Goal: Task Accomplishment & Management: Complete application form

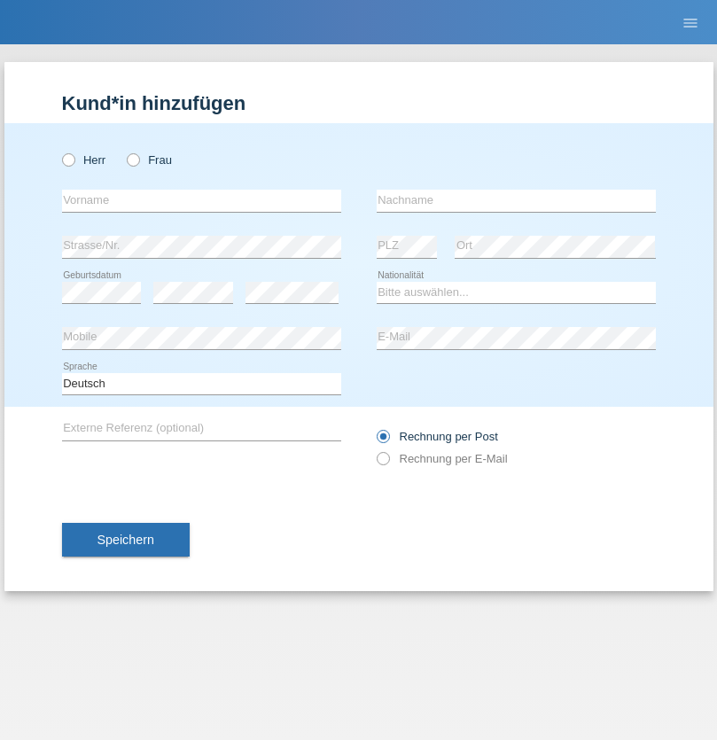
radio input "true"
click at [201, 200] on input "text" at bounding box center [201, 201] width 279 height 22
type input "[PERSON_NAME]"
click at [515, 200] on input "text" at bounding box center [515, 201] width 279 height 22
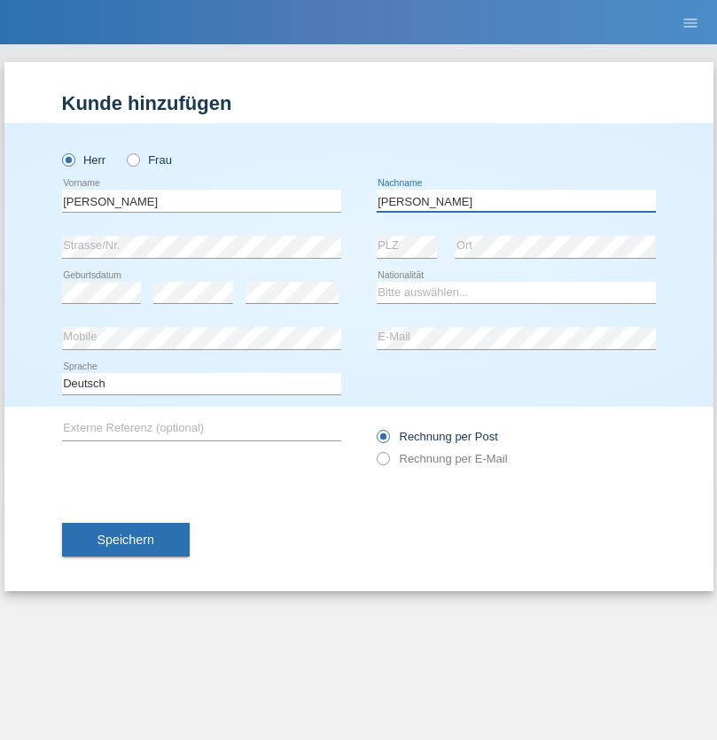
type input "[PERSON_NAME]"
select select "CH"
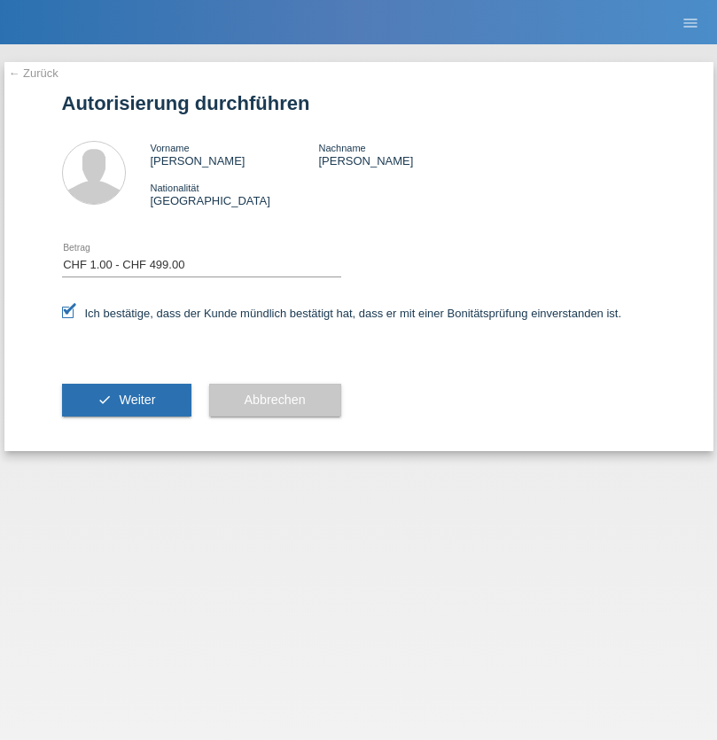
select select "1"
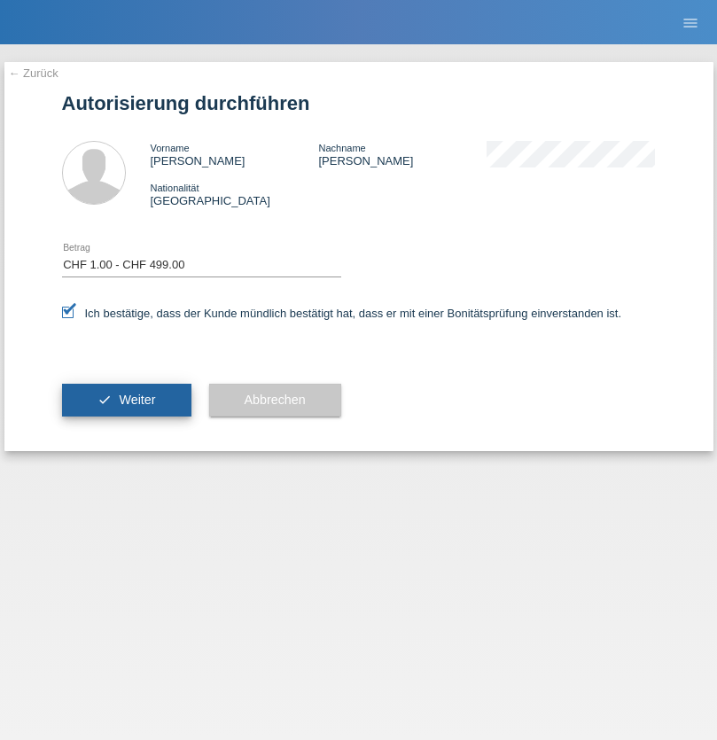
click at [126, 399] on span "Weiter" at bounding box center [137, 399] width 36 height 14
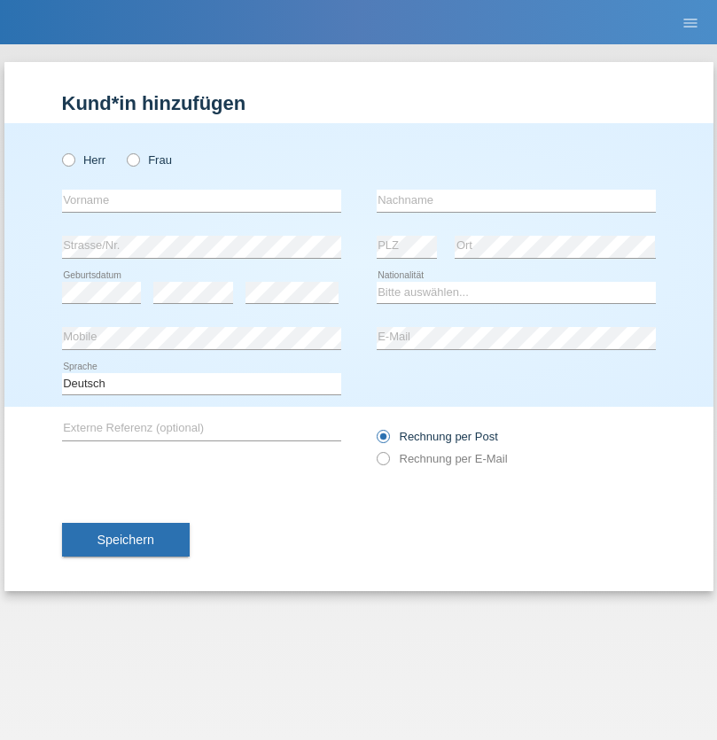
radio input "true"
click at [201, 200] on input "text" at bounding box center [201, 201] width 279 height 22
type input "Suada"
click at [515, 200] on input "text" at bounding box center [515, 201] width 279 height 22
type input "Fuss"
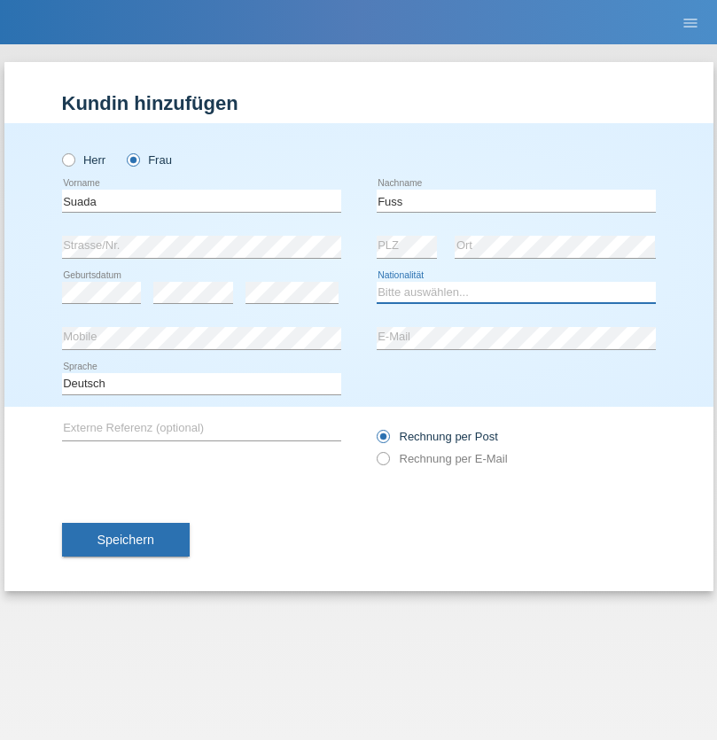
select select "AL"
select select "C"
select select "07"
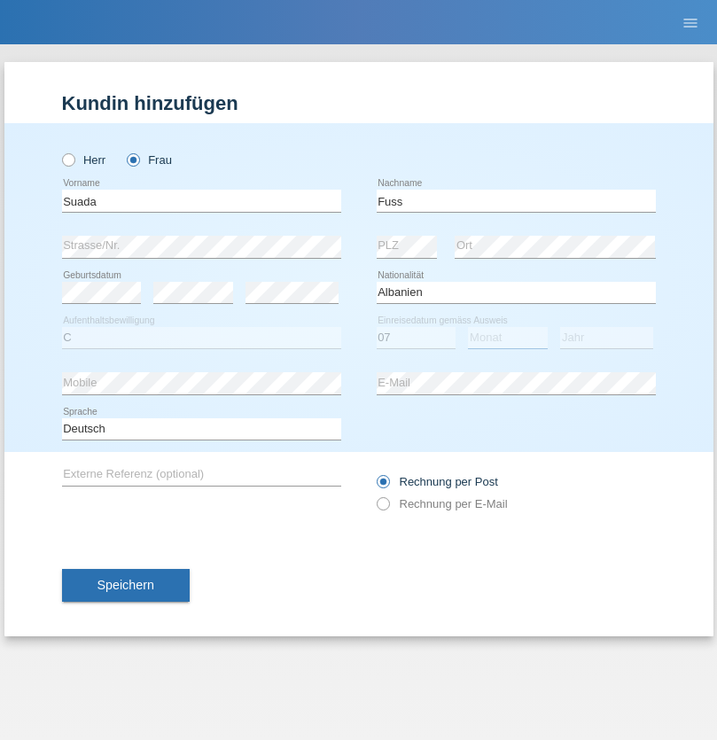
select select "06"
select select "1981"
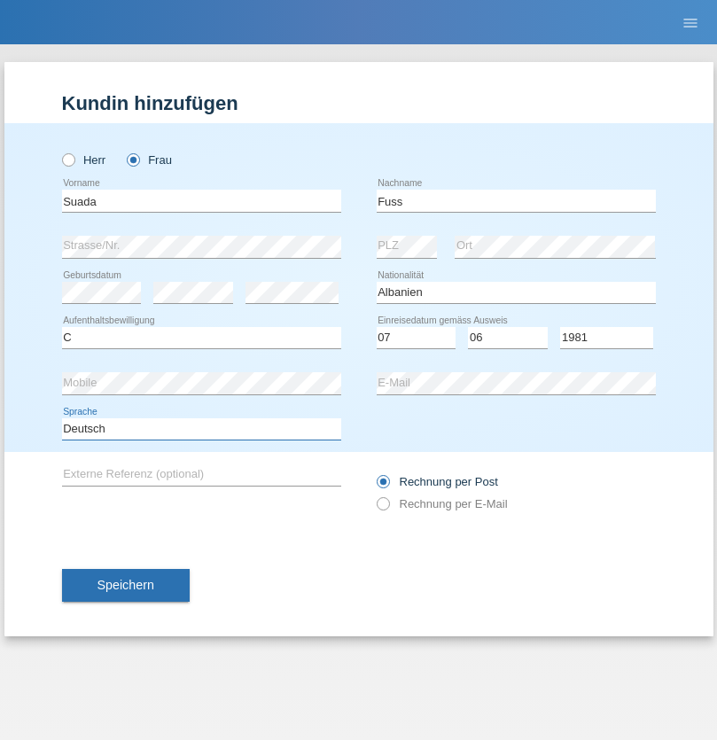
select select "en"
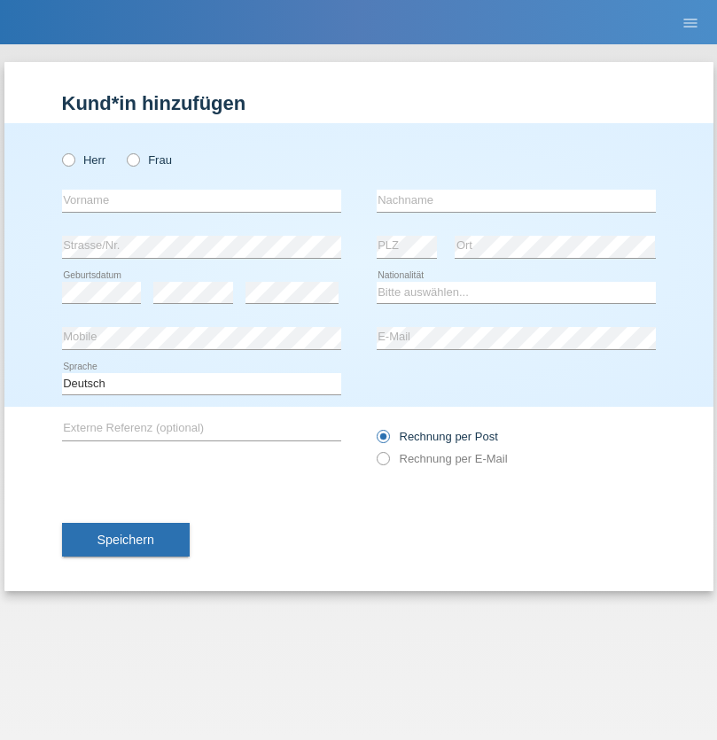
radio input "true"
click at [201, 200] on input "text" at bounding box center [201, 201] width 279 height 22
type input "pakchunli@outlook.com"
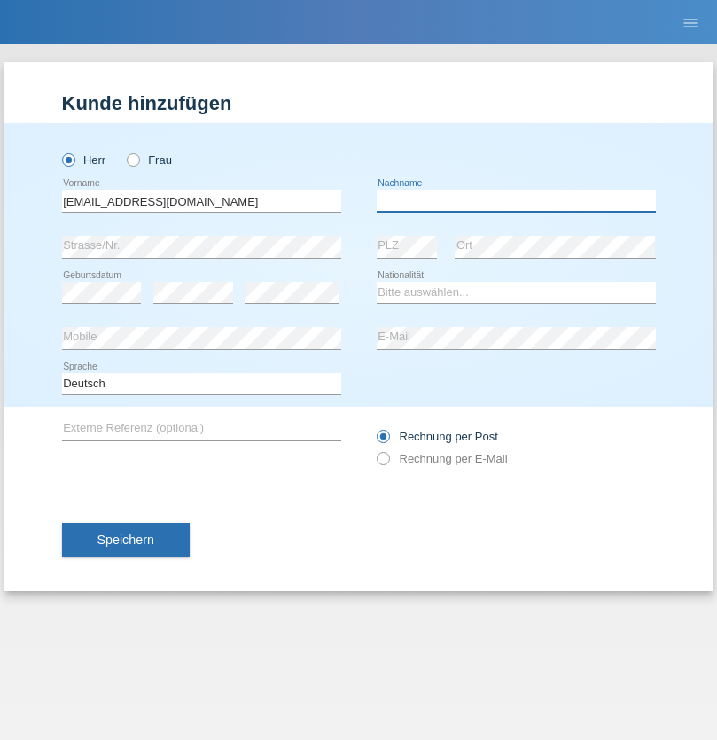
click at [515, 200] on input "text" at bounding box center [515, 201] width 279 height 22
type input "Li"
select select "TO"
select select "C"
select select "01"
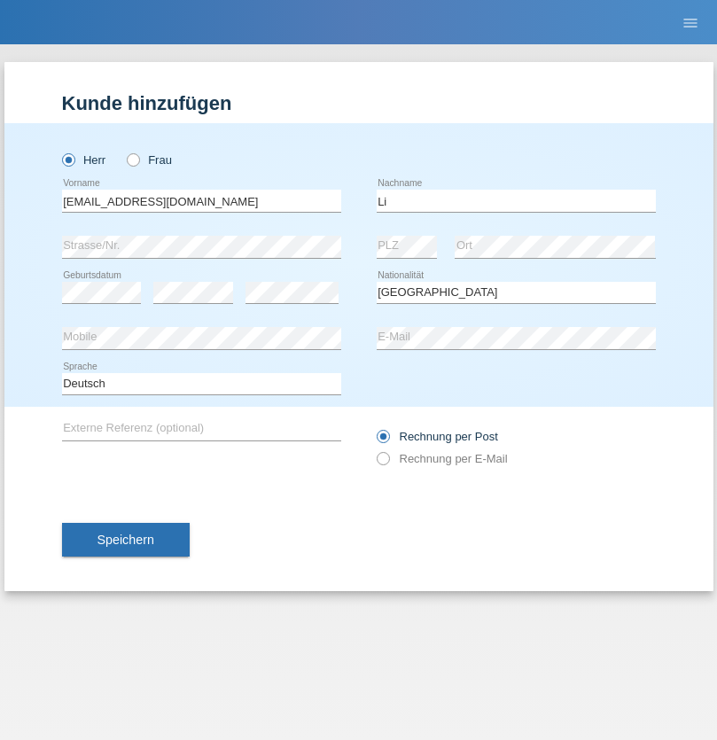
select select "01"
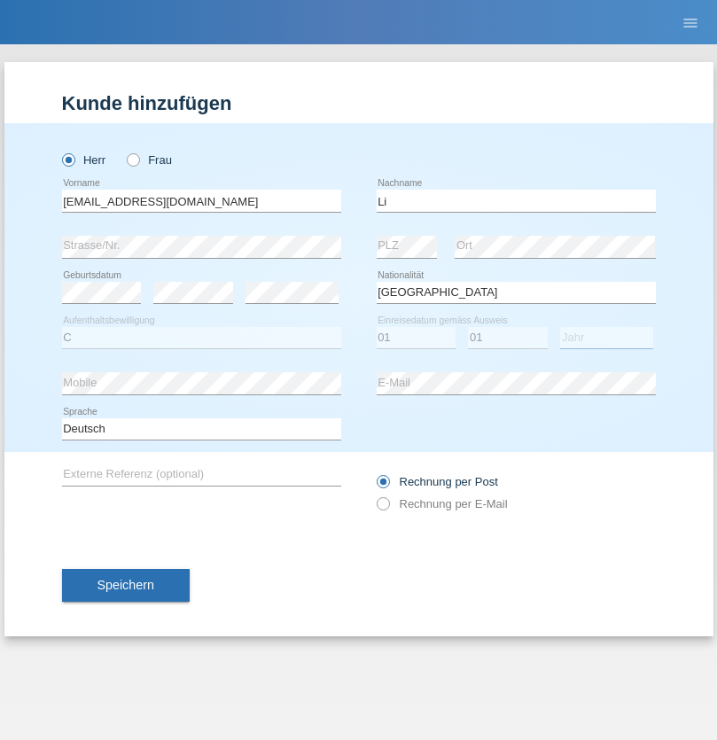
select select "1996"
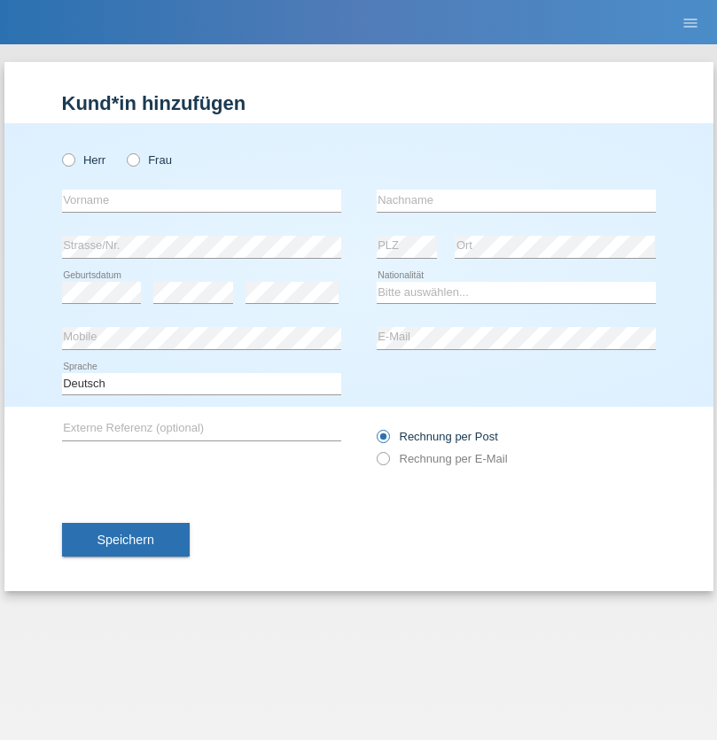
radio input "true"
click at [201, 200] on input "text" at bounding box center [201, 201] width 279 height 22
type input "[PERSON_NAME]"
click at [515, 200] on input "text" at bounding box center [515, 201] width 279 height 22
type input "Farner"
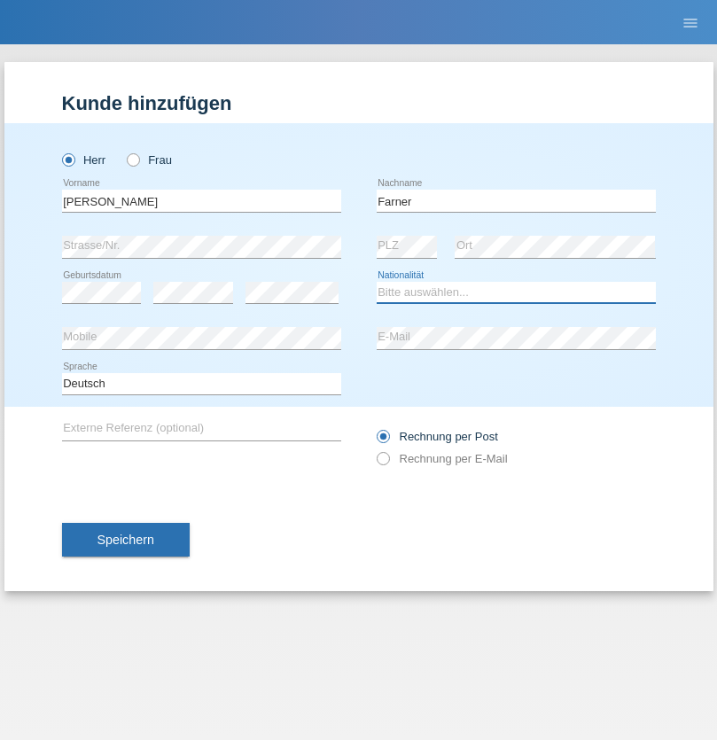
select select "CH"
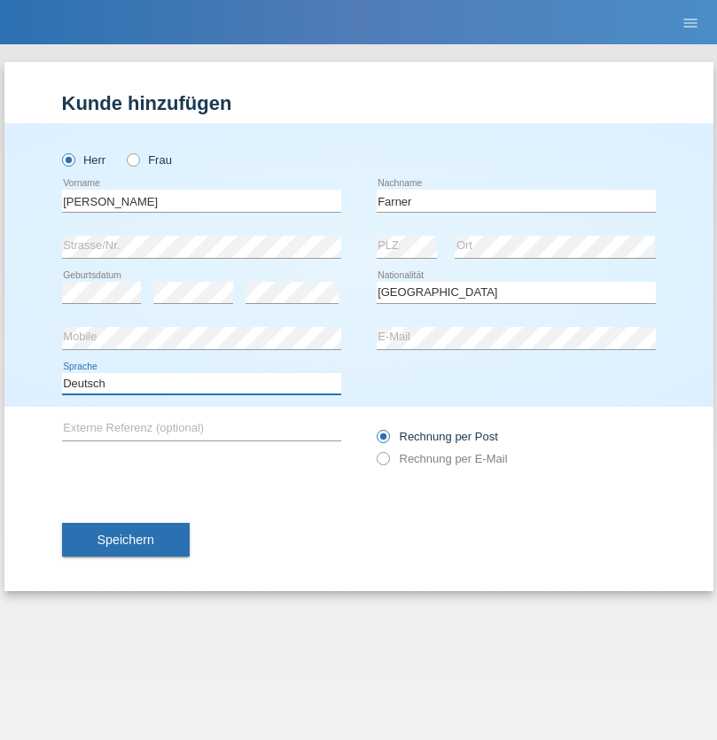
select select "en"
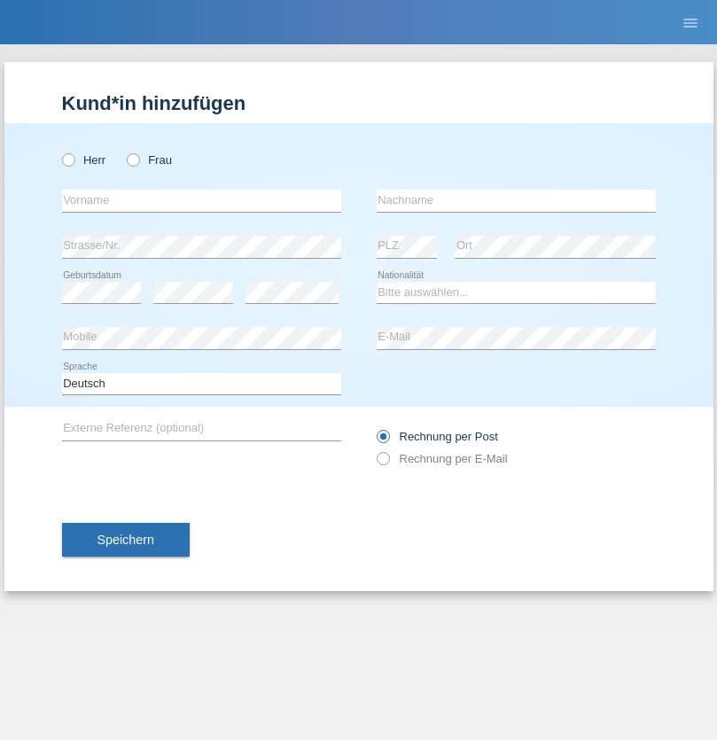
radio input "true"
select select "NL"
select select "C"
select select "01"
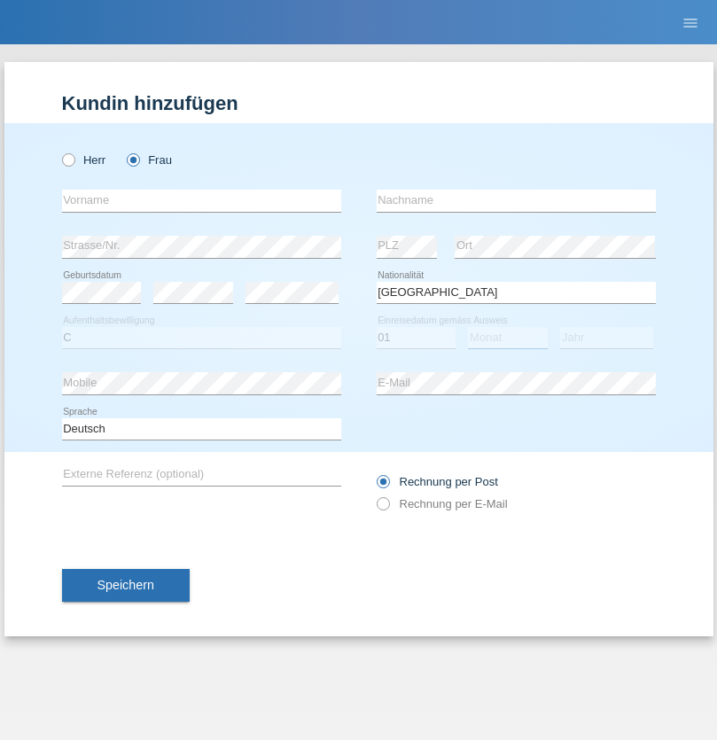
select select "01"
select select "2021"
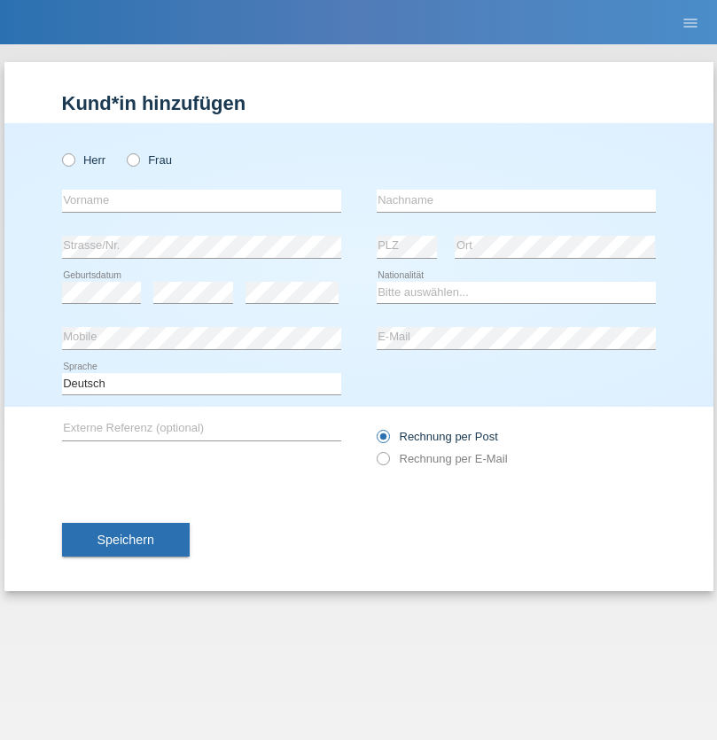
radio input "true"
click at [201, 200] on input "text" at bounding box center [201, 201] width 279 height 22
type input "[PERSON_NAME]"
click at [515, 200] on input "text" at bounding box center [515, 201] width 279 height 22
type input "Amaral"
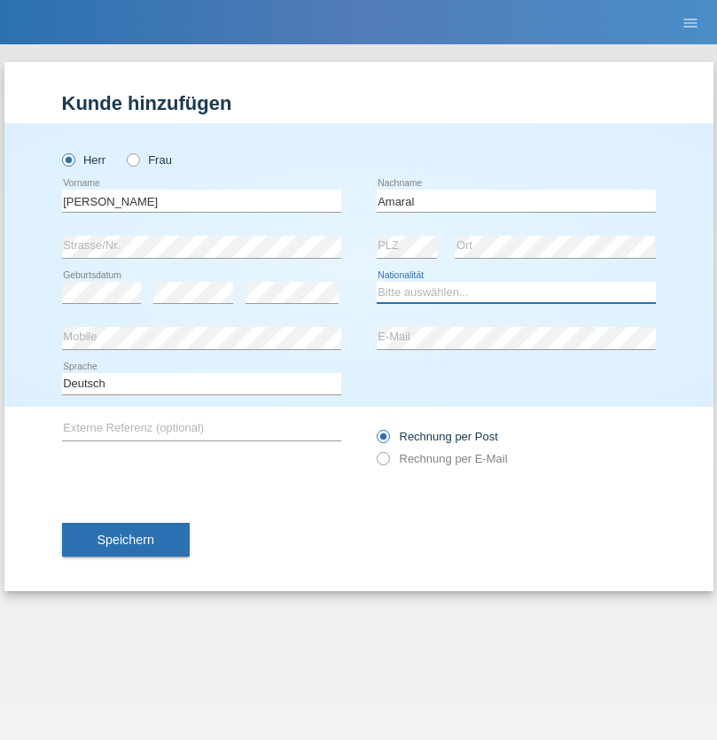
select select "PT"
select select "C"
select select "06"
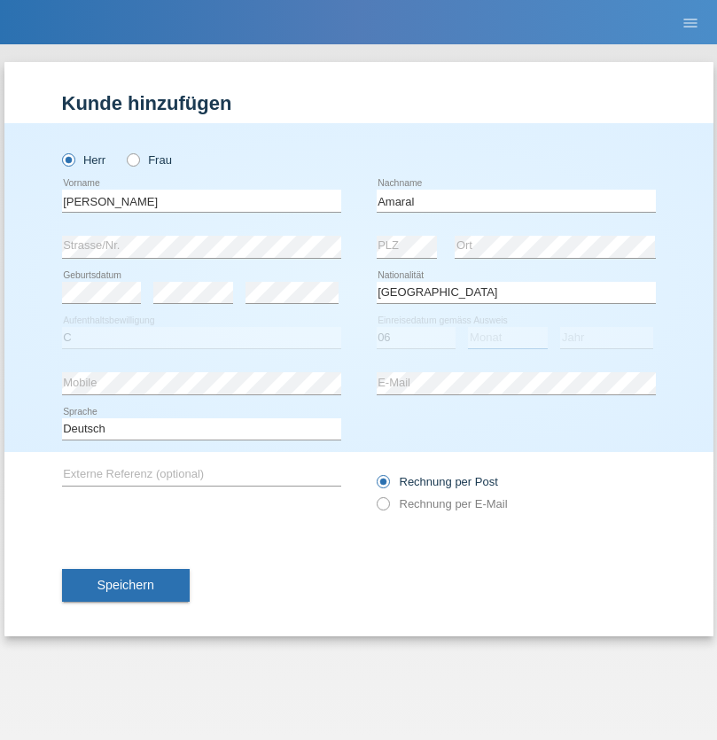
select select "07"
select select "2019"
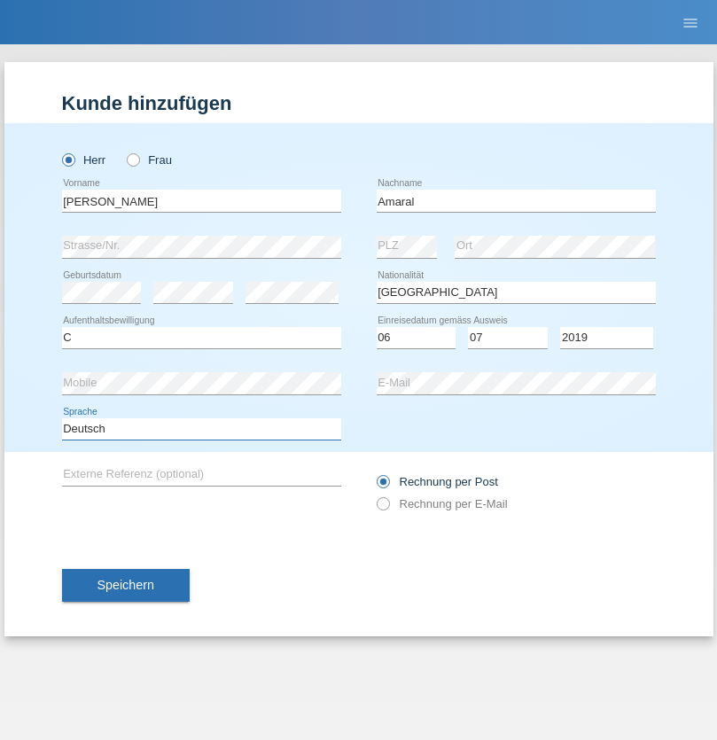
select select "en"
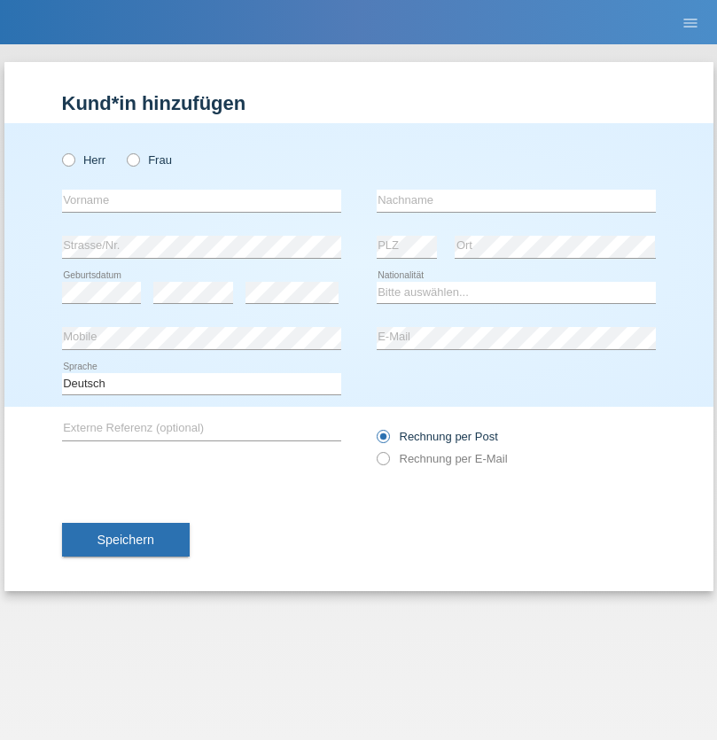
radio input "true"
click at [201, 200] on input "text" at bounding box center [201, 201] width 279 height 22
type input "tim"
click at [515, 200] on input "text" at bounding box center [515, 201] width 279 height 22
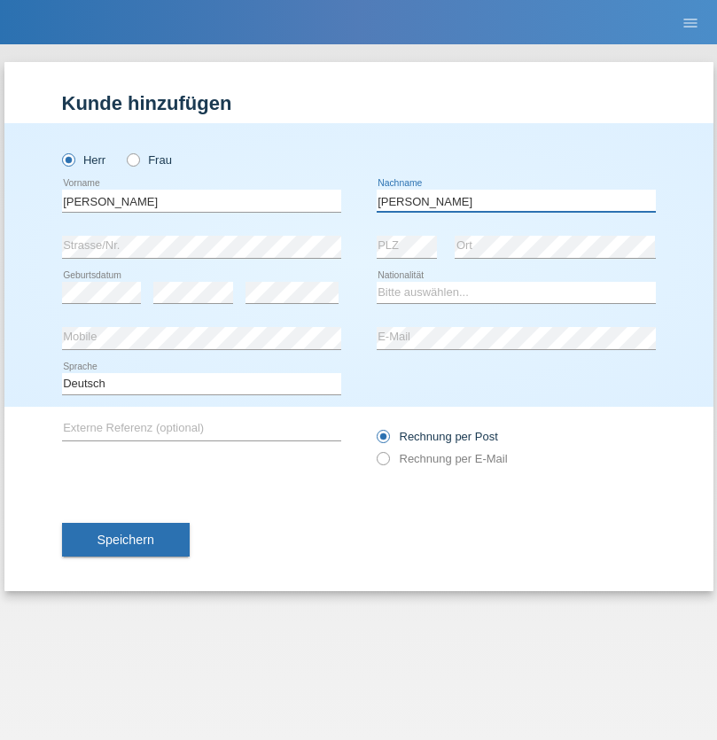
type input "Krüger"
select select "DE"
select select "C"
select select "05"
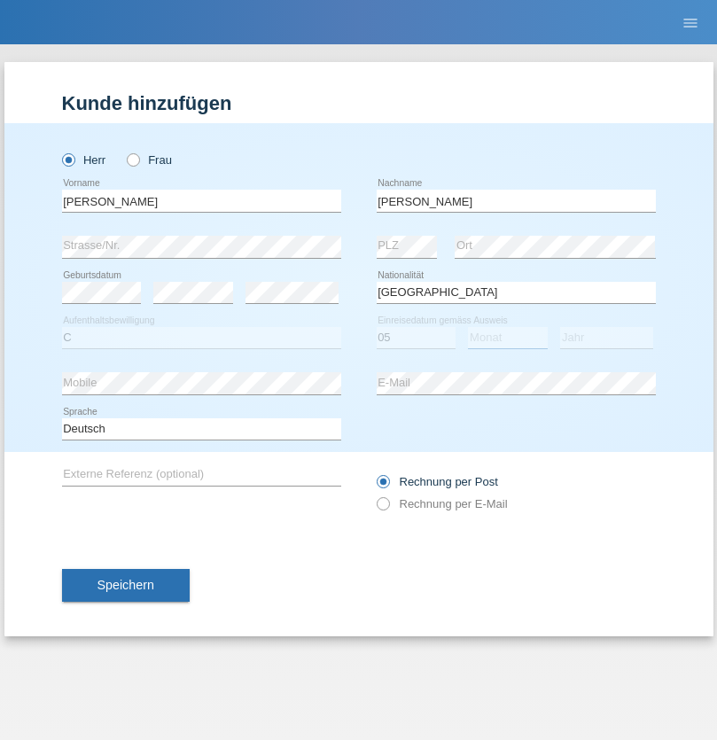
select select "04"
select select "2021"
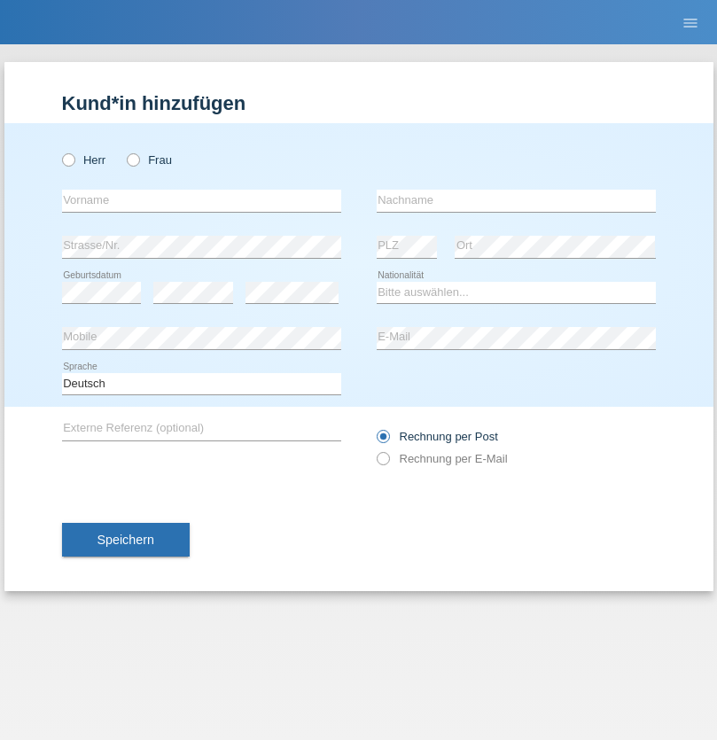
radio input "true"
click at [201, 200] on input "text" at bounding box center [201, 201] width 279 height 22
type input "[PERSON_NAME]"
click at [515, 200] on input "text" at bounding box center [515, 201] width 279 height 22
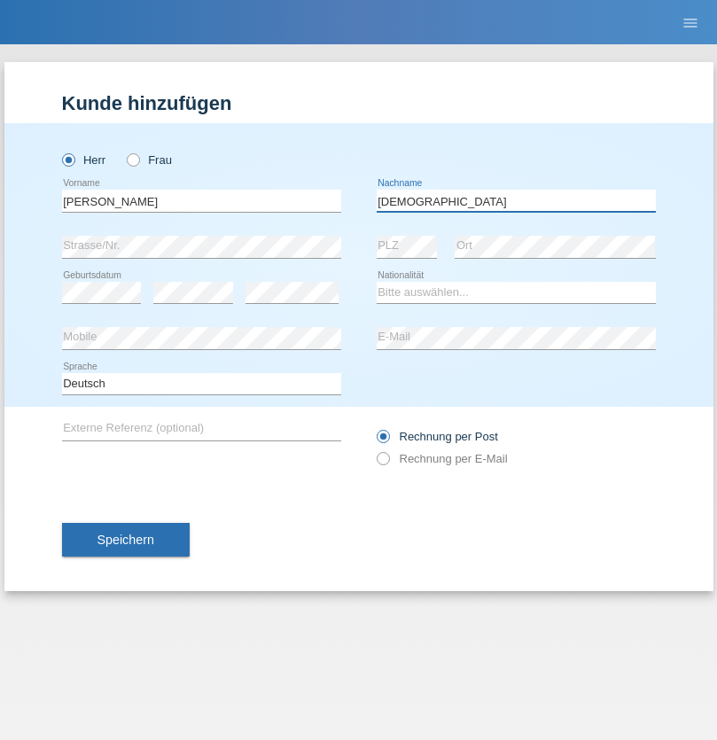
type input "[DEMOGRAPHIC_DATA]"
select select "CH"
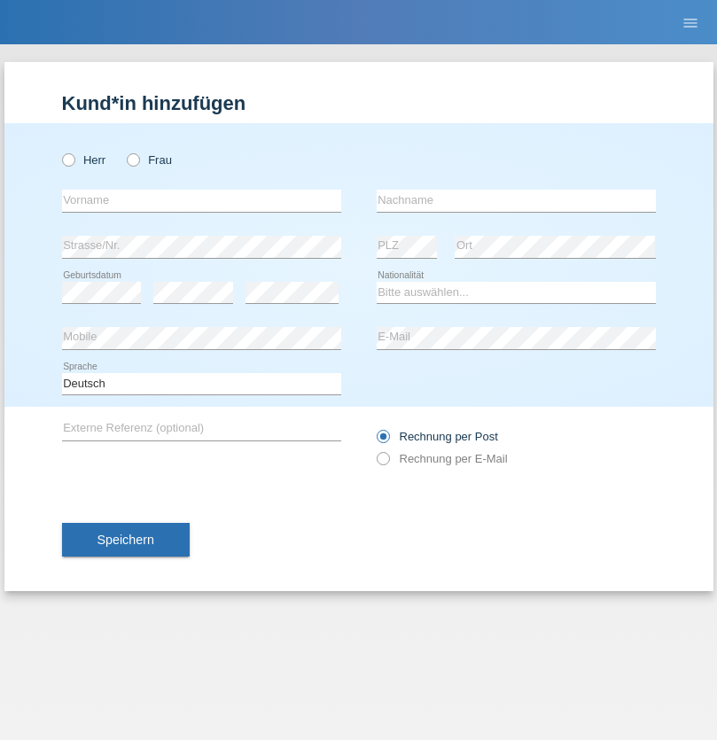
radio input "true"
click at [201, 200] on input "text" at bounding box center [201, 201] width 279 height 22
type input "agnertina"
click at [515, 200] on input "text" at bounding box center [515, 201] width 279 height 22
type input "noshaj"
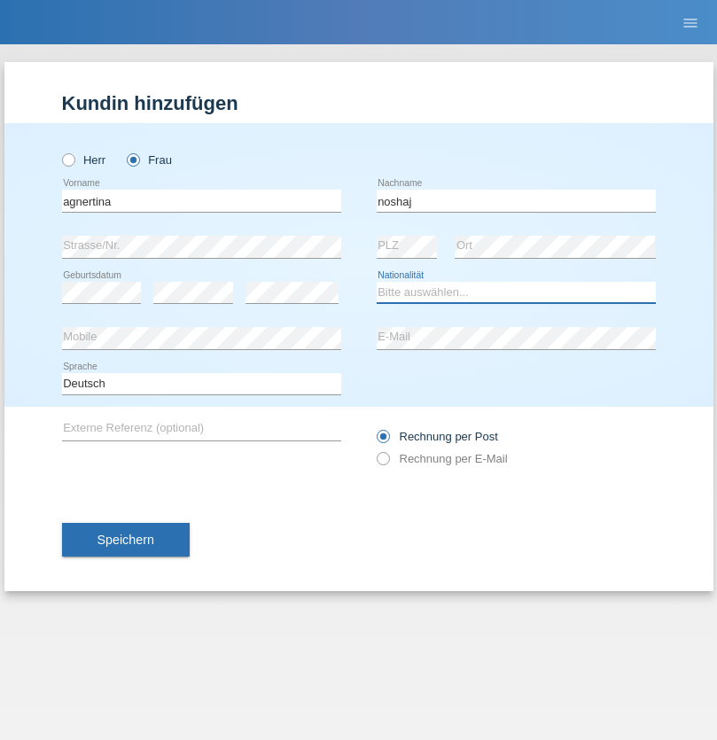
select select "NL"
select select "C"
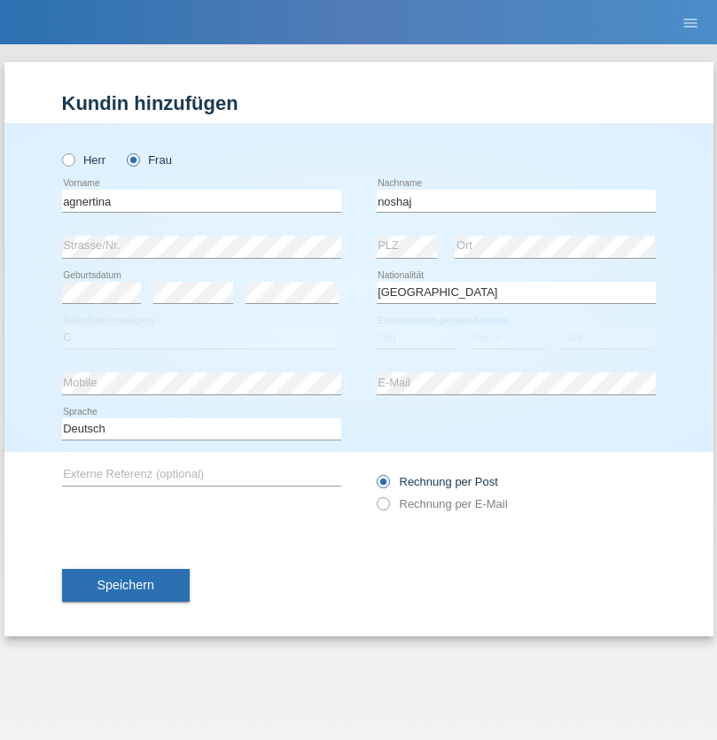
select select "01"
select select "08"
select select "2021"
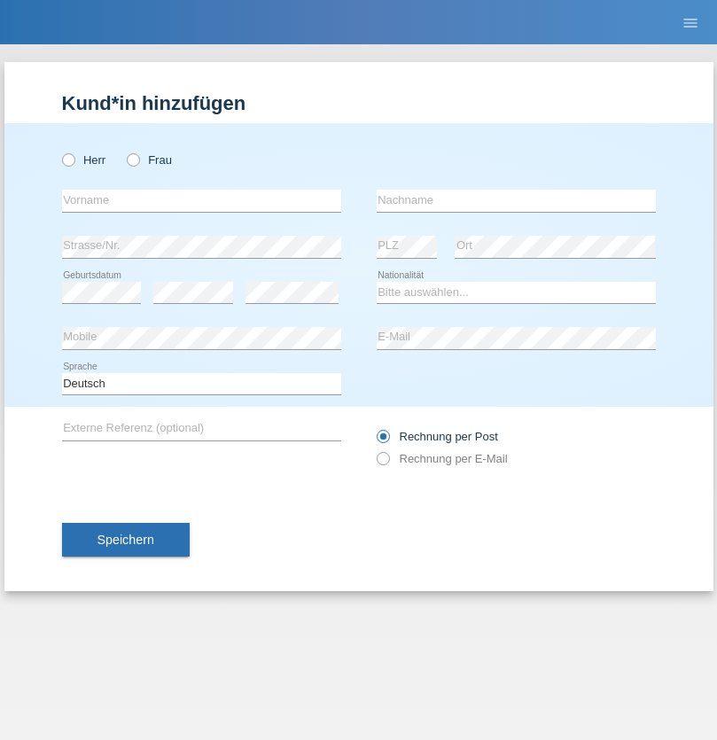
radio input "true"
click at [201, 200] on input "text" at bounding box center [201, 201] width 279 height 22
type input "[PERSON_NAME]"
click at [515, 200] on input "text" at bounding box center [515, 201] width 279 height 22
type input "Pinzo"
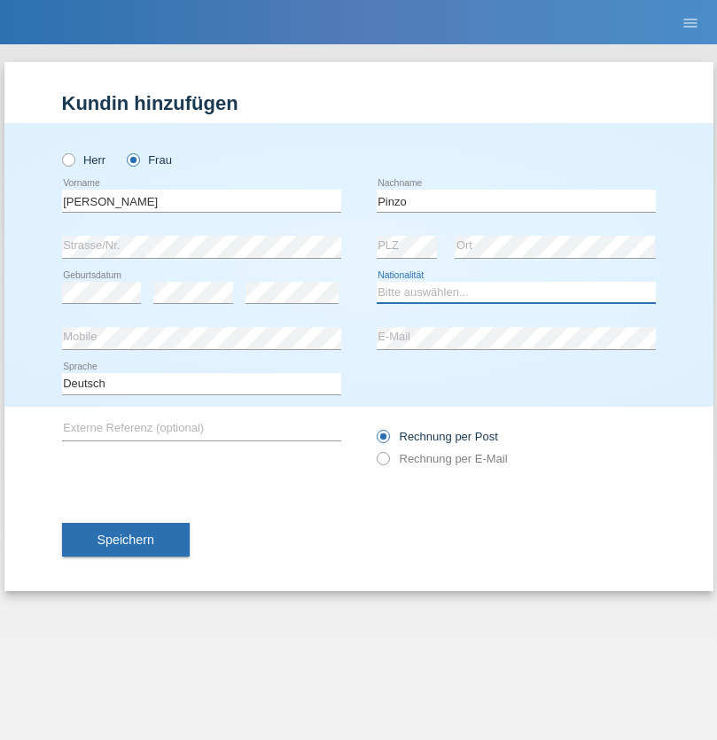
select select "CH"
radio input "true"
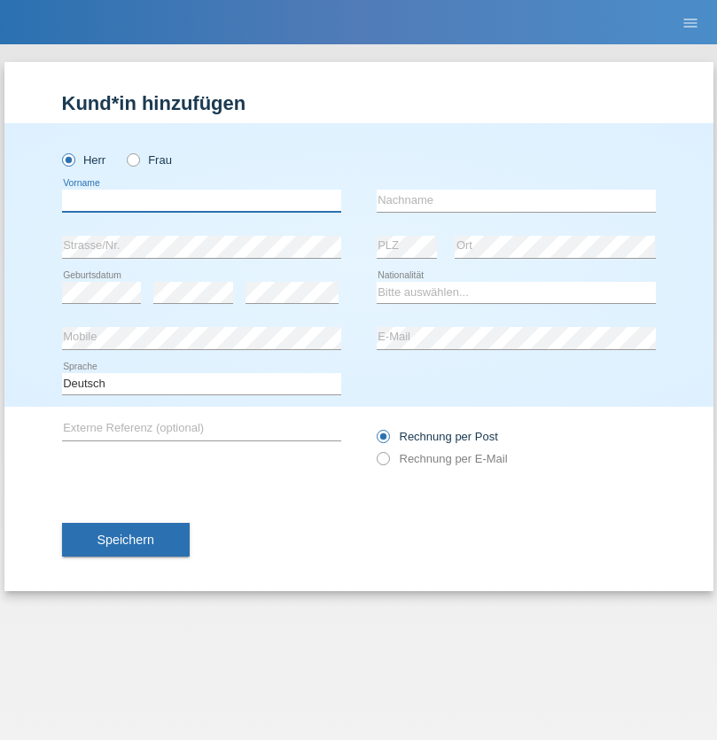
click at [201, 200] on input "text" at bounding box center [201, 201] width 279 height 22
type input "ali"
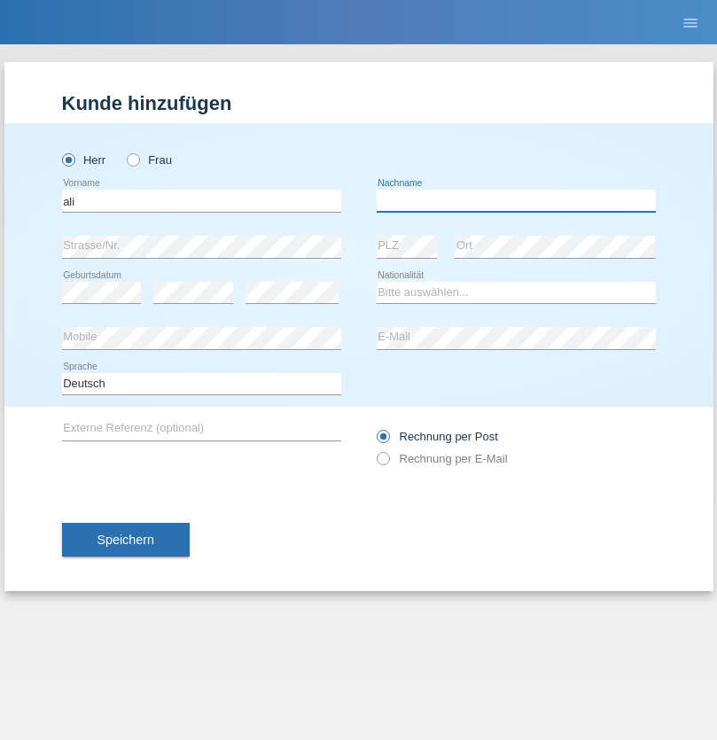
click at [515, 200] on input "text" at bounding box center [515, 201] width 279 height 22
type input "Amini"
select select "AF"
select select "C"
select select "18"
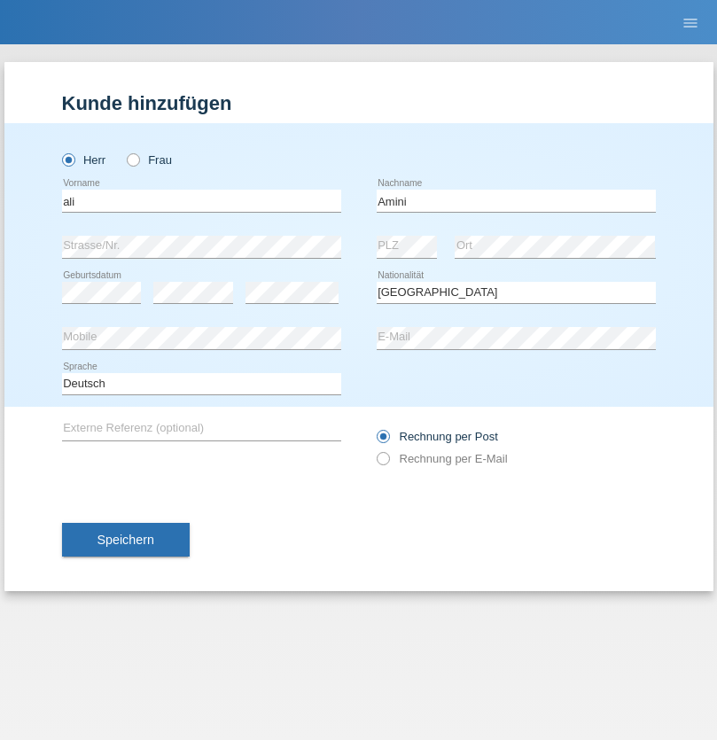
select select "08"
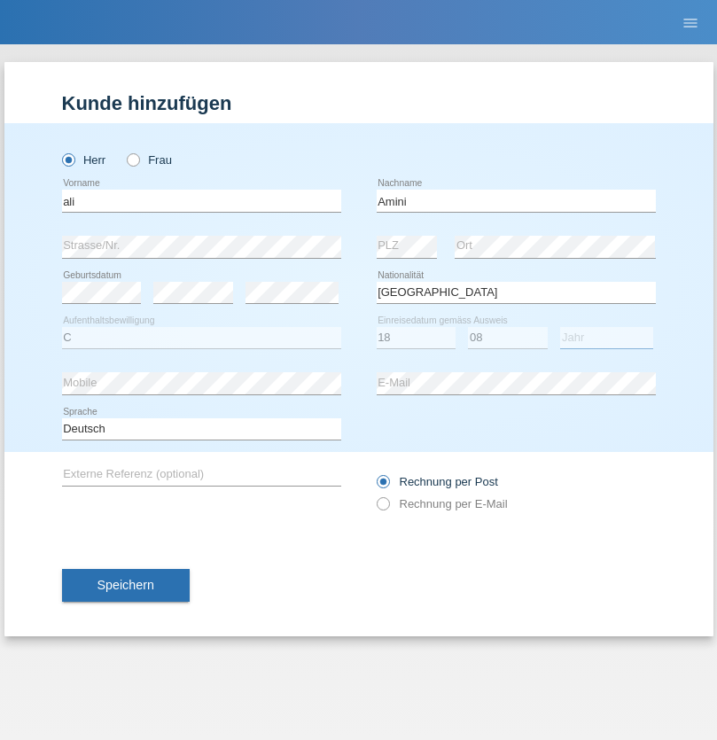
select select "2015"
